Goal: Information Seeking & Learning: Learn about a topic

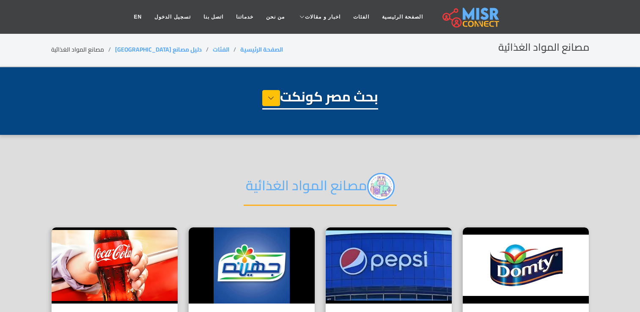
select select "**********"
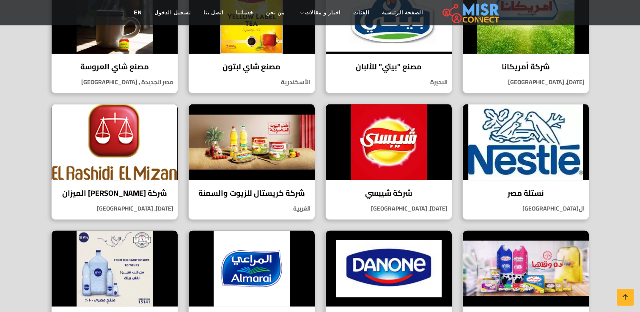
scroll to position [381, 0]
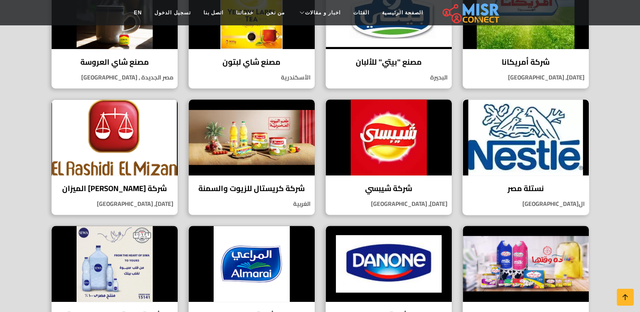
click at [535, 150] on img at bounding box center [526, 137] width 126 height 76
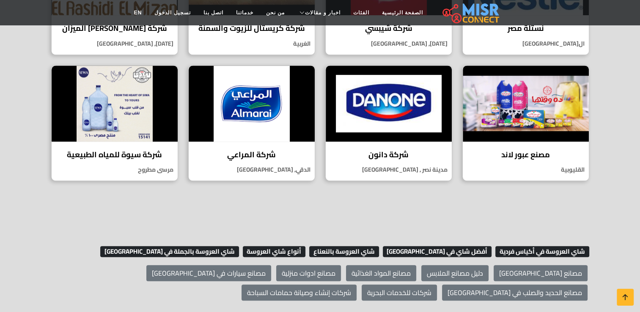
scroll to position [550, 0]
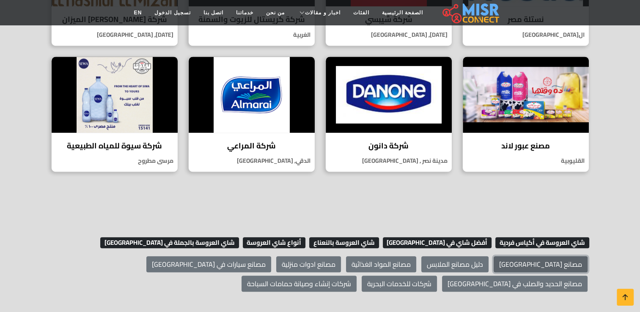
click at [559, 263] on link "مصانع مصر" at bounding box center [540, 264] width 94 height 16
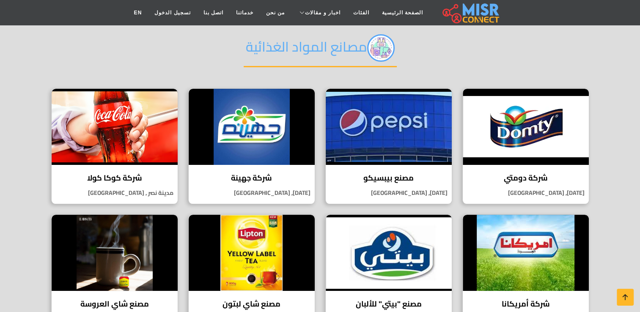
scroll to position [42, 0]
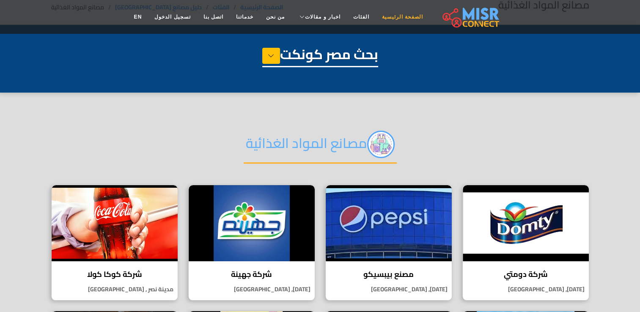
click at [396, 16] on link "الصفحة الرئيسية" at bounding box center [403, 17] width 54 height 16
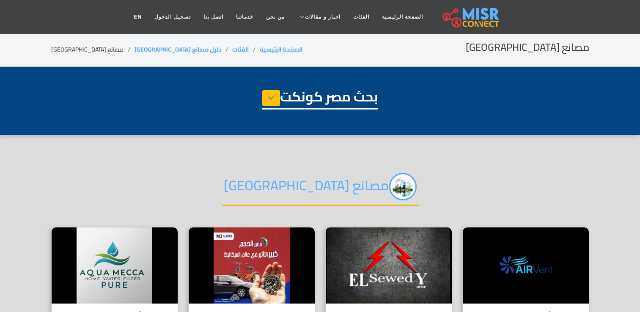
select select "**********"
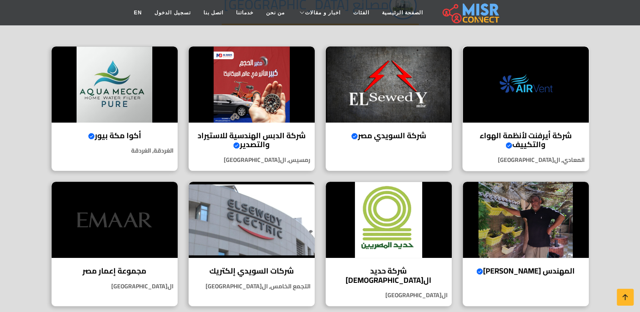
scroll to position [127, 0]
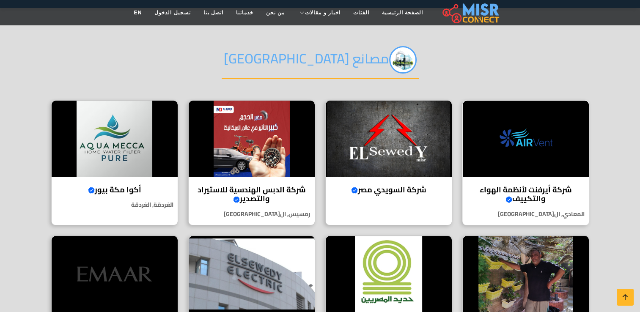
click at [518, 156] on img at bounding box center [526, 139] width 126 height 76
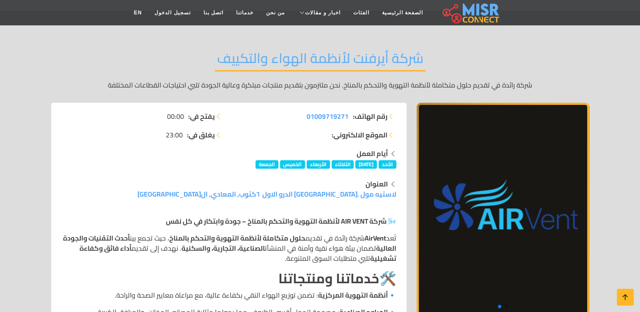
scroll to position [42, 0]
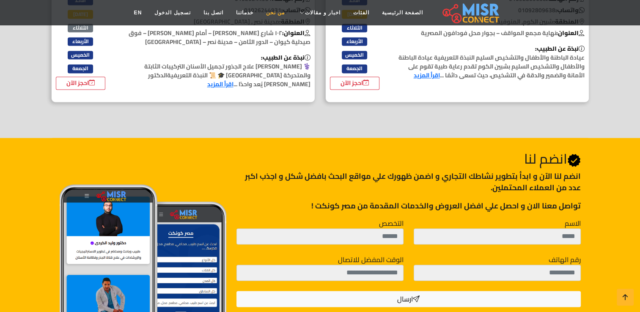
scroll to position [1272, 0]
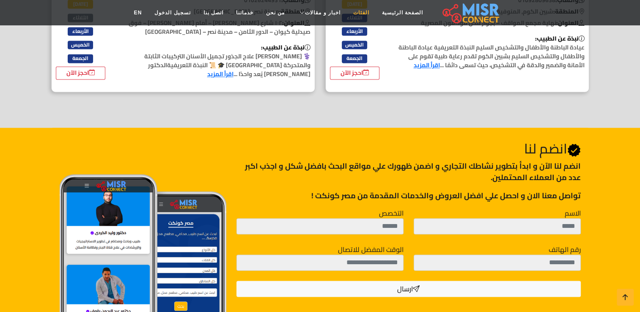
click at [353, 11] on link "الفئات" at bounding box center [361, 13] width 29 height 16
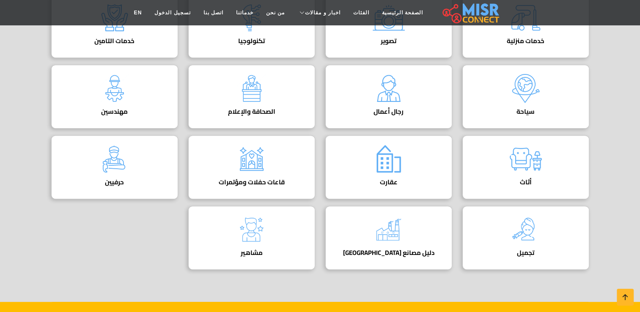
scroll to position [381, 0]
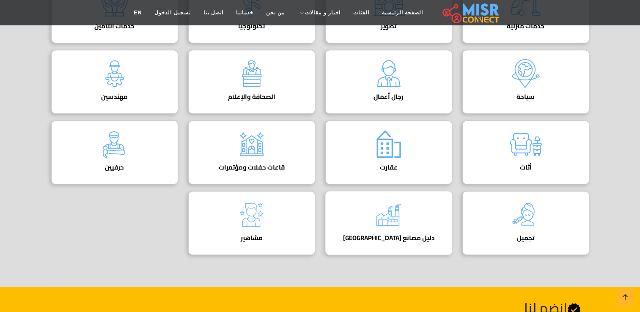
click at [385, 211] on div at bounding box center [389, 215] width 34 height 34
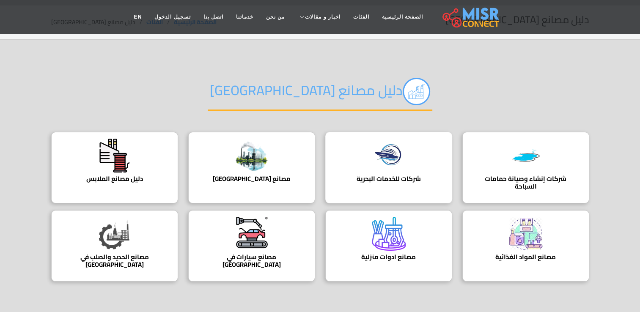
scroll to position [42, 0]
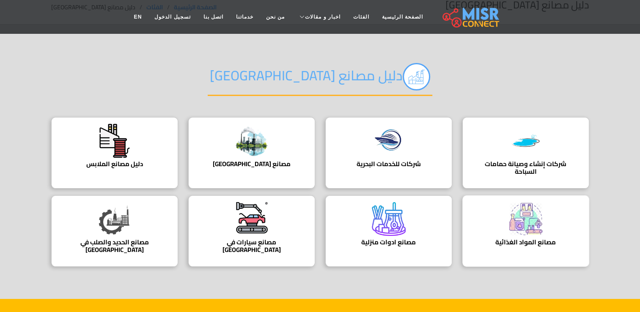
click at [524, 229] on img at bounding box center [526, 219] width 34 height 34
drag, startPoint x: 613, startPoint y: 60, endPoint x: 567, endPoint y: 50, distance: 46.8
click at [612, 60] on section "دليل مصانع مصر شركات إنشاء وصيانة حمامات السباحة شركات إنشاء وصيانة حمامات السب…" at bounding box center [320, 162] width 640 height 274
drag, startPoint x: 428, startPoint y: 0, endPoint x: 611, endPoint y: 178, distance: 254.5
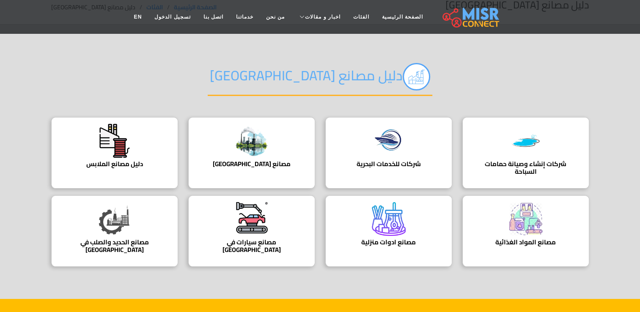
click at [616, 181] on section "دليل مصانع مصر شركات إنشاء وصيانة حمامات السباحة شركات إنشاء وصيانة حمامات السب…" at bounding box center [320, 162] width 640 height 274
click at [617, 77] on section "دليل مصانع مصر شركات إنشاء وصيانة حمامات السباحة شركات إنشاء وصيانة حمامات السب…" at bounding box center [320, 162] width 640 height 274
click at [107, 222] on img at bounding box center [115, 219] width 34 height 34
click at [520, 215] on img at bounding box center [526, 219] width 34 height 34
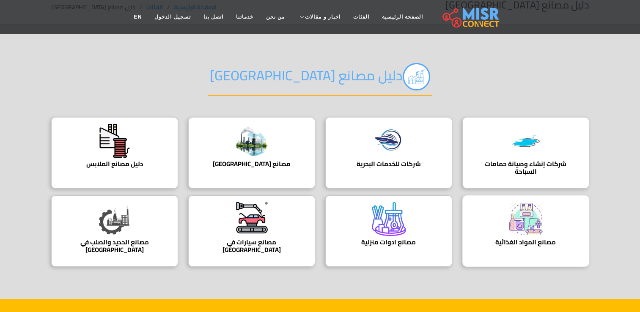
click at [520, 215] on img at bounding box center [526, 219] width 34 height 34
click at [249, 219] on img at bounding box center [252, 218] width 34 height 33
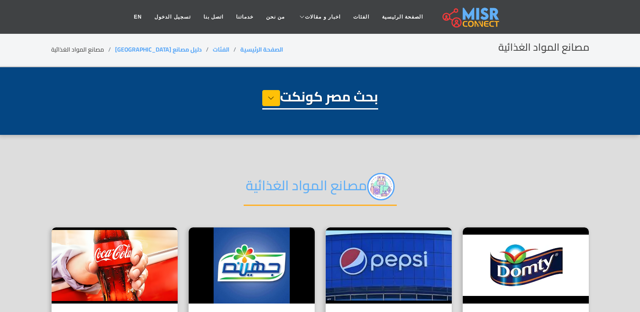
select select "**********"
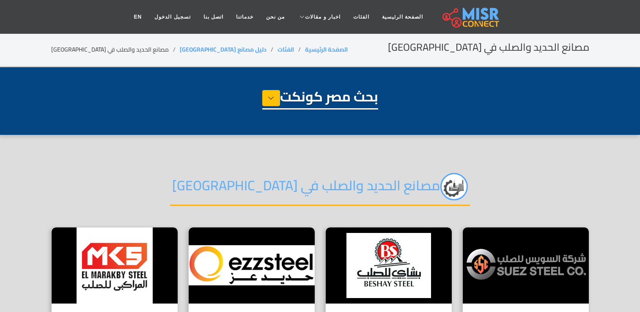
select select "**********"
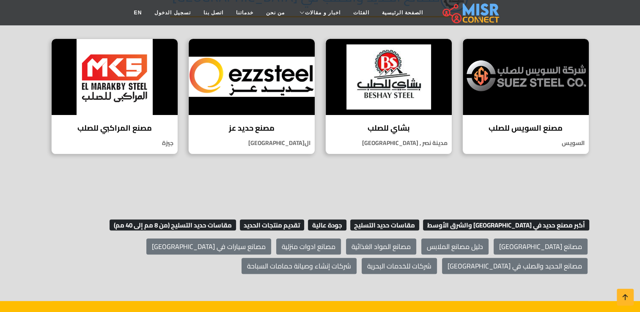
scroll to position [114, 0]
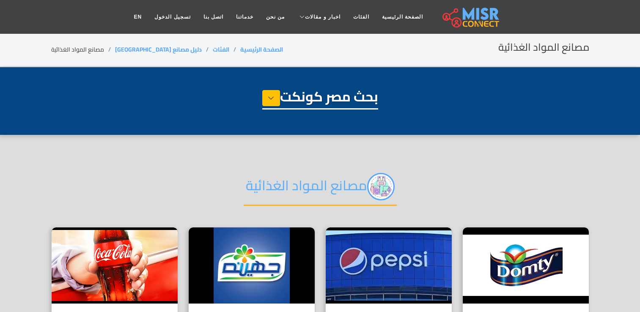
select select "**********"
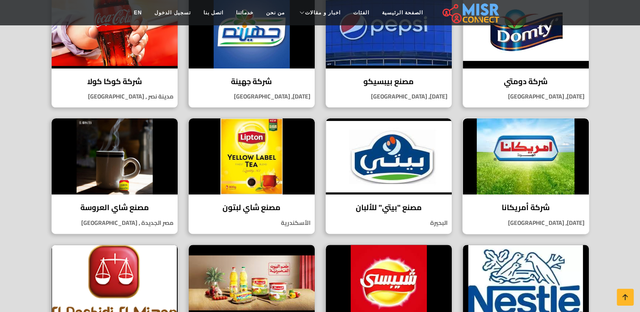
scroll to position [211, 0]
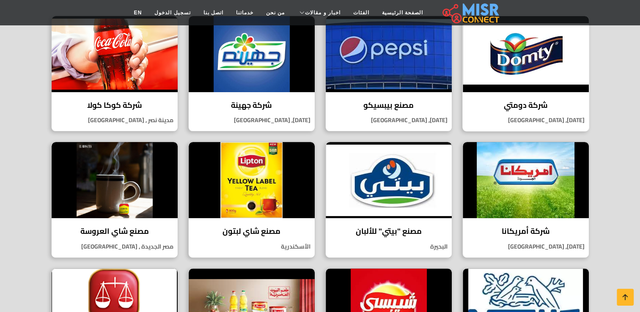
click at [529, 82] on img at bounding box center [526, 54] width 126 height 76
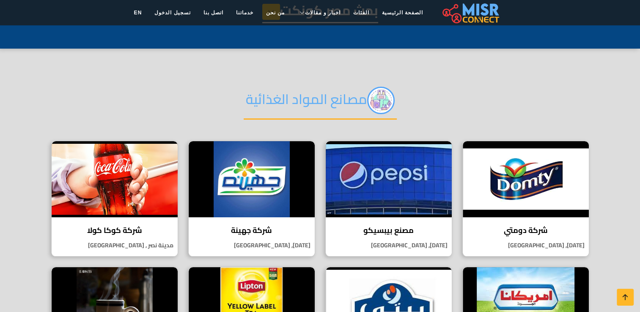
scroll to position [85, 0]
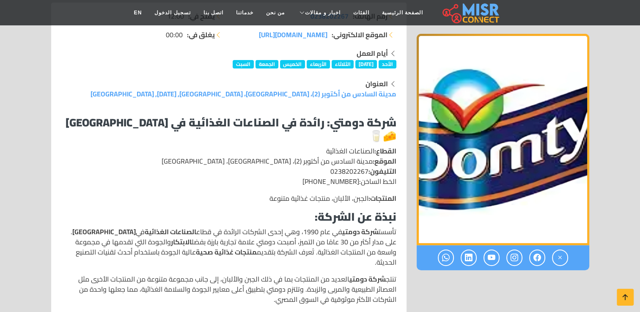
scroll to position [169, 0]
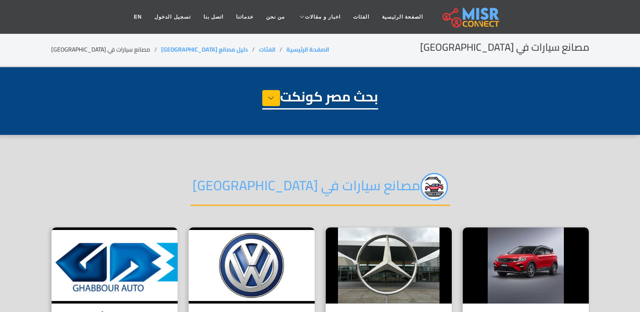
select select "**********"
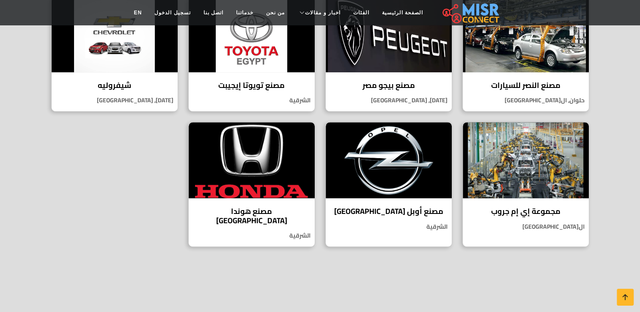
scroll to position [507, 0]
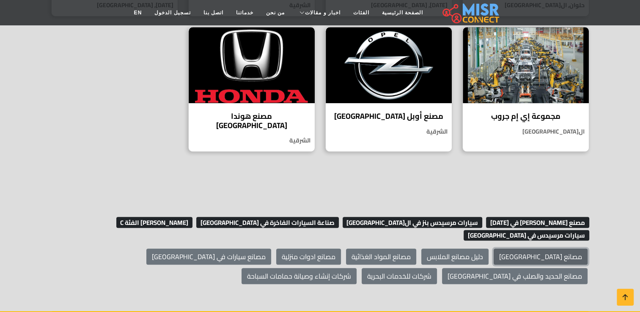
scroll to position [592, 0]
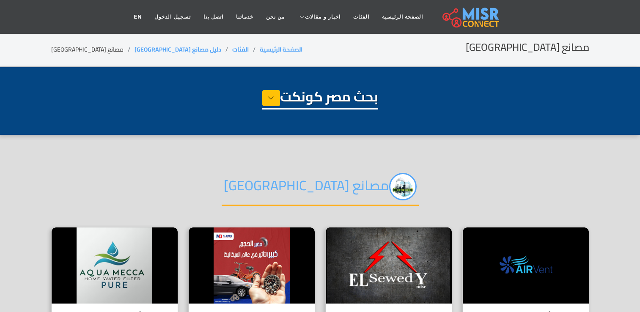
select select "**********"
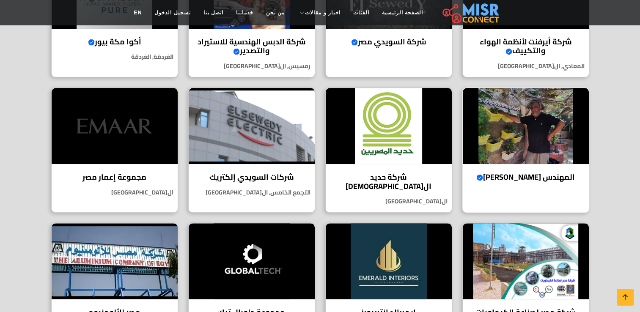
scroll to position [296, 0]
